Goal: Task Accomplishment & Management: Manage account settings

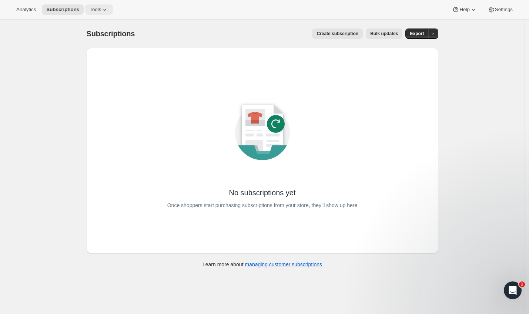
click at [98, 12] on span "Tools" at bounding box center [95, 10] width 11 height 6
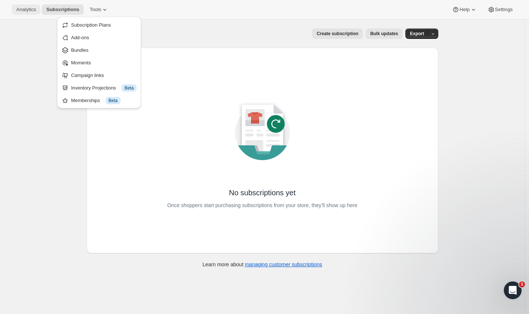
click at [36, 10] on span "Analytics" at bounding box center [26, 10] width 20 height 6
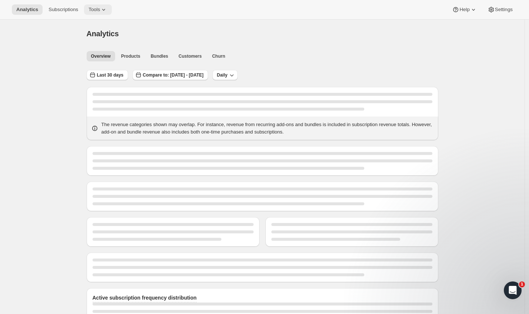
click at [100, 12] on span "Tools" at bounding box center [93, 10] width 11 height 6
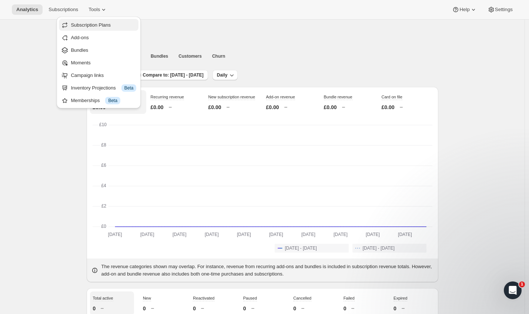
click at [87, 26] on span "Subscription Plans" at bounding box center [91, 25] width 40 height 6
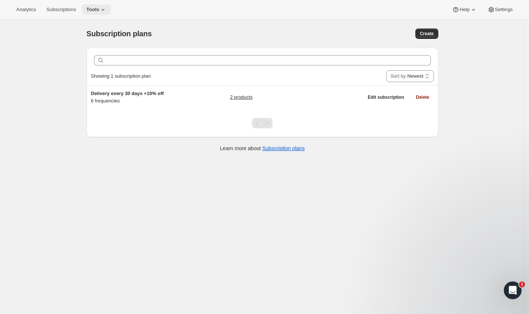
click at [107, 8] on icon at bounding box center [102, 9] width 7 height 7
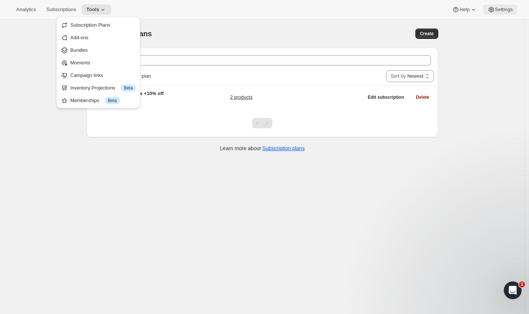
click at [501, 7] on span "Settings" at bounding box center [504, 10] width 18 height 6
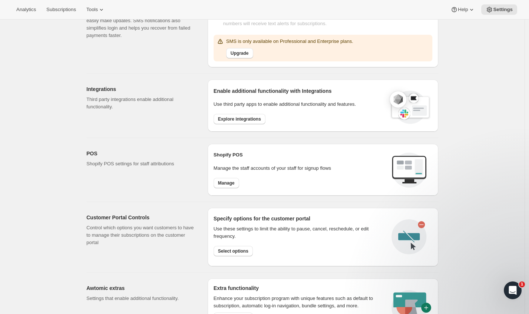
scroll to position [177, 0]
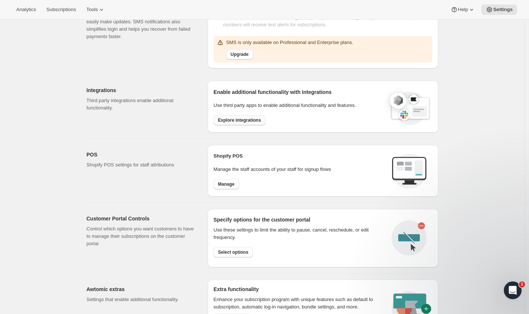
click at [247, 121] on span "Explore integrations" at bounding box center [239, 120] width 43 height 6
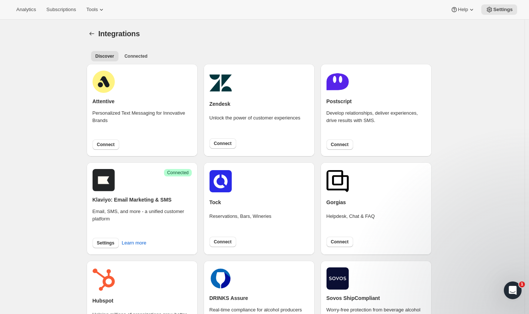
click at [118, 198] on h2 "Klaviyo: Email Marketing & SMS" at bounding box center [132, 199] width 79 height 7
click at [105, 183] on rect at bounding box center [104, 180] width 22 height 22
click at [107, 244] on span "Settings" at bounding box center [105, 243] width 17 height 6
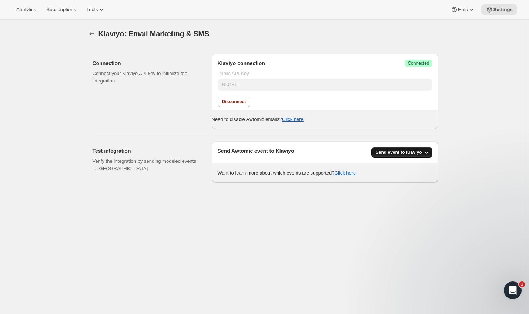
click at [397, 154] on span "Send event to Klaviyo" at bounding box center [399, 153] width 46 height 6
click at [391, 168] on span "Send event to Klaviyo" at bounding box center [402, 168] width 47 height 6
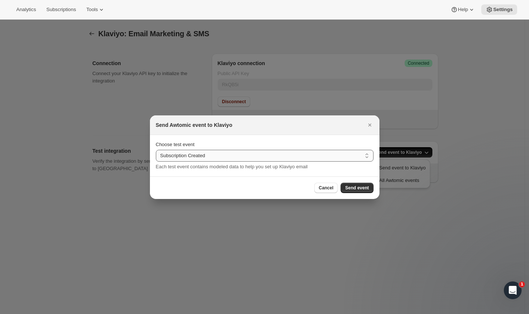
click at [334, 159] on select "Subscription Created Subscription Cancelled Subscription Changed Frequency Subs…" at bounding box center [265, 156] width 218 height 12
click at [156, 150] on select "Subscription Created Subscription Cancelled Subscription Changed Frequency Subs…" at bounding box center [265, 156] width 218 height 12
click at [350, 190] on span "Send event" at bounding box center [357, 188] width 24 height 6
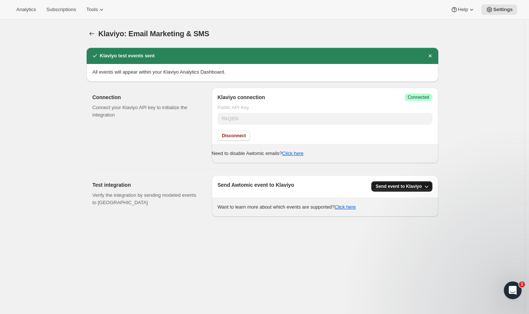
click at [428, 187] on icon "button" at bounding box center [427, 187] width 4 height 2
click at [401, 217] on span "All Awtomic events" at bounding box center [399, 215] width 40 height 6
click at [397, 184] on span "Send event to Klaviyo" at bounding box center [399, 187] width 46 height 6
click at [398, 203] on span "Send event to Klaviyo" at bounding box center [402, 202] width 47 height 6
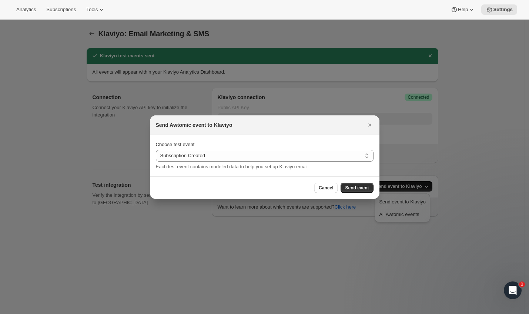
click at [288, 172] on section "Choose test event Subscription Created Subscription Cancelled Subscription Chan…" at bounding box center [265, 155] width 230 height 41
click at [282, 156] on select "Subscription Created Subscription Cancelled Subscription Changed Frequency Subs…" at bounding box center [265, 156] width 218 height 12
click at [213, 154] on select "Subscription Created Subscription Cancelled Subscription Changed Frequency Subs…" at bounding box center [265, 156] width 218 height 12
select select "upcomingOrder"
click at [156, 150] on select "Subscription Created Subscription Cancelled Subscription Changed Frequency Subs…" at bounding box center [265, 156] width 218 height 12
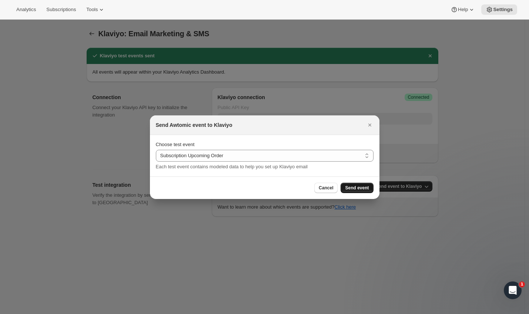
click at [355, 187] on span "Send event" at bounding box center [357, 188] width 24 height 6
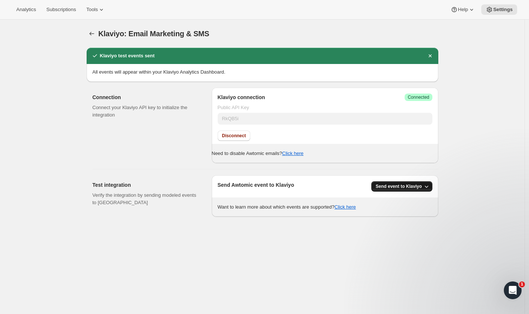
click at [387, 185] on span "Send event to Klaviyo" at bounding box center [399, 187] width 46 height 6
click at [395, 200] on span "Send event to Klaviyo" at bounding box center [402, 202] width 47 height 6
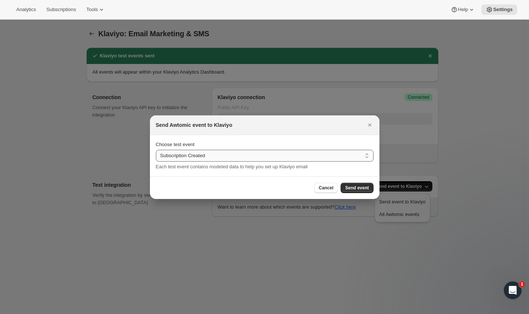
click at [282, 153] on select "Subscription Created Subscription Cancelled Subscription Changed Frequency Subs…" at bounding box center [265, 156] width 218 height 12
click at [223, 158] on select "Subscription Created Subscription Cancelled Subscription Changed Frequency Subs…" at bounding box center [265, 156] width 218 height 12
select select "giftCreated"
click at [156, 150] on select "Subscription Created Subscription Cancelled Subscription Changed Frequency Subs…" at bounding box center [265, 156] width 218 height 12
click at [356, 189] on span "Send event" at bounding box center [357, 188] width 24 height 6
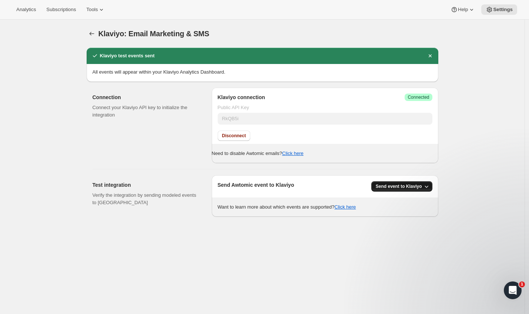
click at [398, 190] on button "Send event to Klaviyo" at bounding box center [401, 186] width 61 height 10
click at [392, 200] on span "Send event to Klaviyo" at bounding box center [402, 202] width 47 height 6
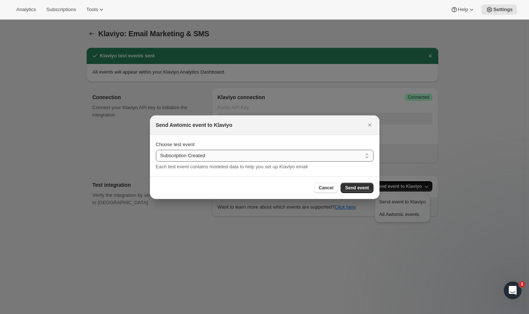
click at [185, 158] on select "Subscription Created Subscription Cancelled Subscription Changed Frequency Subs…" at bounding box center [265, 156] width 218 height 12
select select "failedPayment"
click at [156, 150] on select "Subscription Created Subscription Cancelled Subscription Changed Frequency Subs…" at bounding box center [265, 156] width 218 height 12
click at [352, 190] on span "Send event" at bounding box center [357, 188] width 24 height 6
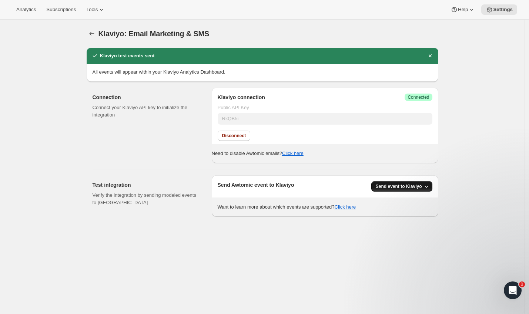
click at [391, 188] on span "Send event to Klaviyo" at bounding box center [399, 187] width 46 height 6
click at [383, 203] on span "Send event to Klaviyo" at bounding box center [402, 202] width 47 height 6
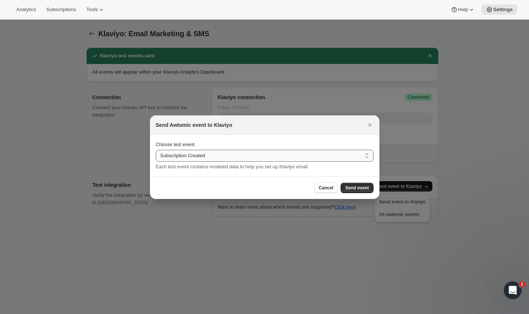
click at [257, 157] on select "Subscription Created Subscription Cancelled Subscription Changed Frequency Subs…" at bounding box center [265, 156] width 218 height 12
select select "heldForInventory"
click at [156, 150] on select "Subscription Created Subscription Cancelled Subscription Changed Frequency Subs…" at bounding box center [265, 156] width 218 height 12
click at [355, 187] on span "Send event" at bounding box center [357, 188] width 24 height 6
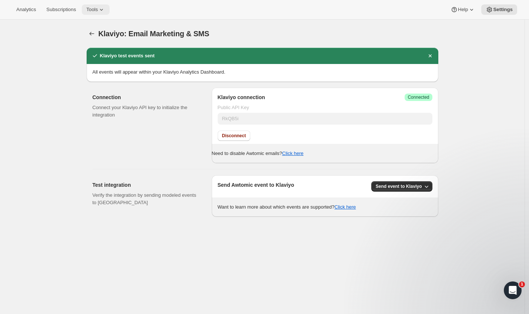
click at [97, 9] on span "Tools" at bounding box center [91, 10] width 11 height 6
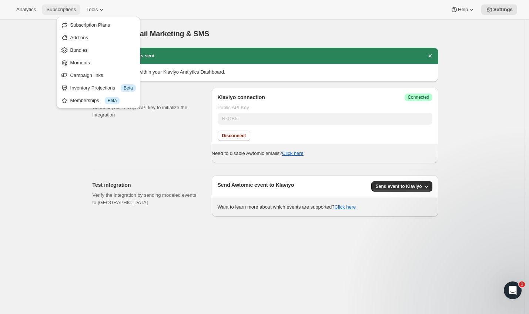
click at [54, 11] on span "Subscriptions" at bounding box center [61, 10] width 30 height 6
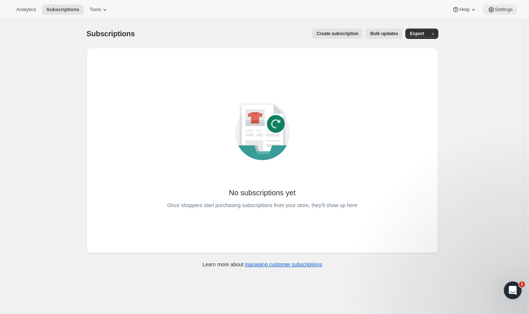
click at [509, 10] on span "Settings" at bounding box center [504, 10] width 18 height 6
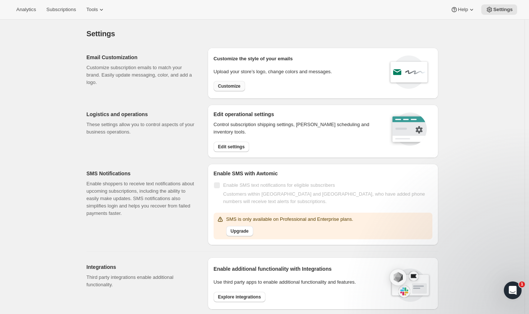
click at [237, 86] on span "Customize" at bounding box center [229, 86] width 23 height 6
select select "subscriptionMessage"
select select "5"
select select "15"
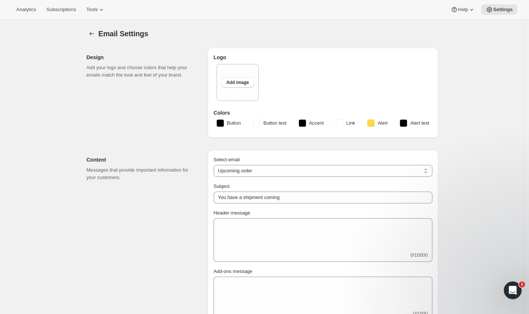
type input "Soopa Pets"
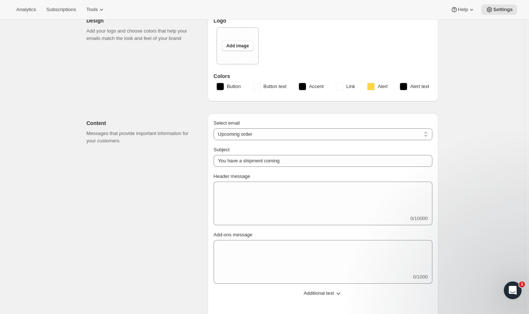
scroll to position [118, 0]
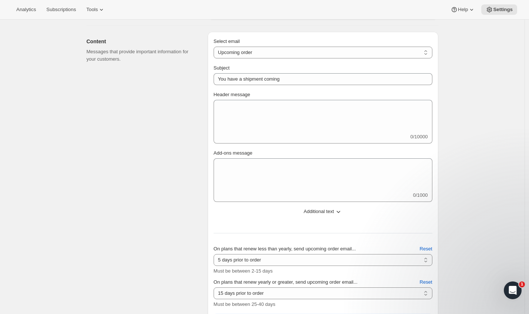
click at [252, 45] on div "Select email New subscription Upcoming order Failed payment Delayed subscriptio…" at bounding box center [323, 48] width 219 height 21
click at [250, 54] on select "New subscription Upcoming order Failed payment Delayed subscription (inventory …" at bounding box center [323, 53] width 219 height 12
select select "welcomeMessage"
click at [215, 47] on select "New subscription Upcoming order Failed payment Delayed subscription (inventory …" at bounding box center [323, 53] width 219 height 12
type input "Your new subscription"
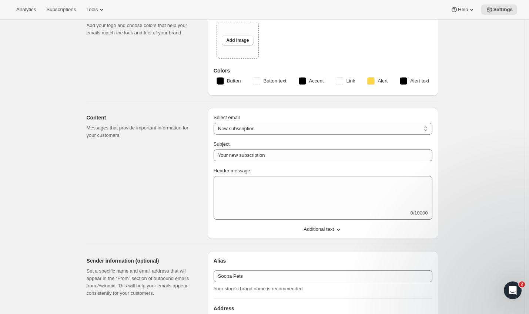
scroll to position [7, 0]
